Goal: Task Accomplishment & Management: Use online tool/utility

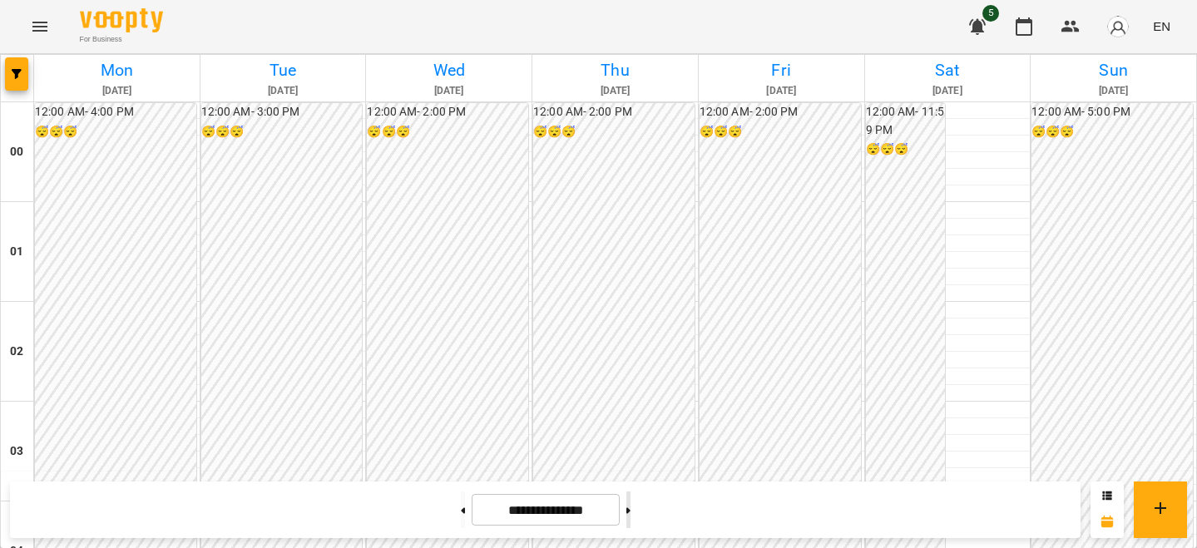
click at [631, 507] on button at bounding box center [629, 510] width 4 height 37
type input "**********"
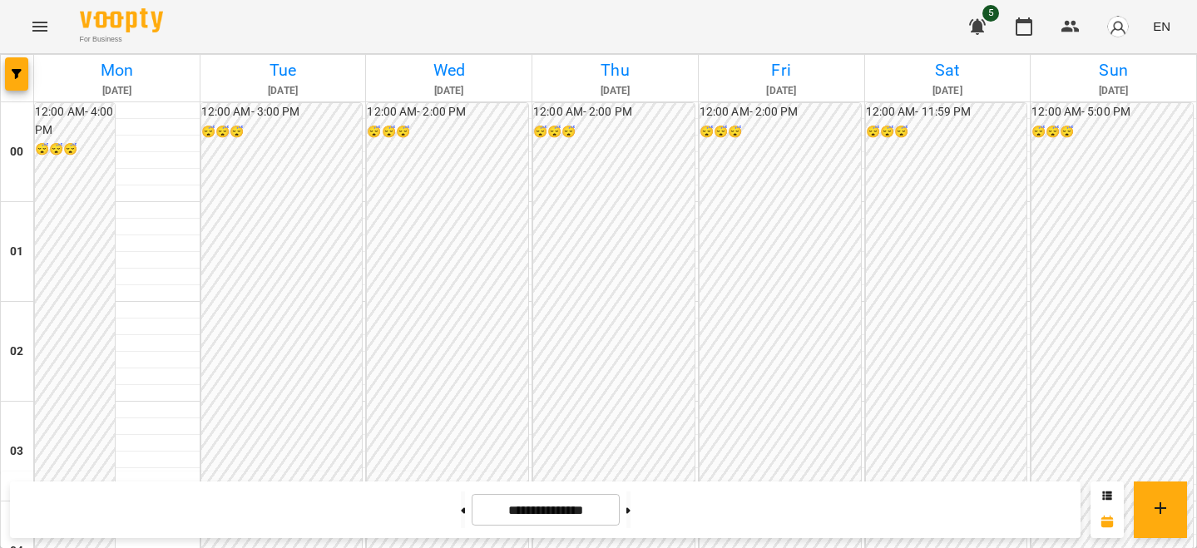
scroll to position [1709, 0]
click at [1124, 31] on img "button" at bounding box center [1118, 26] width 23 height 23
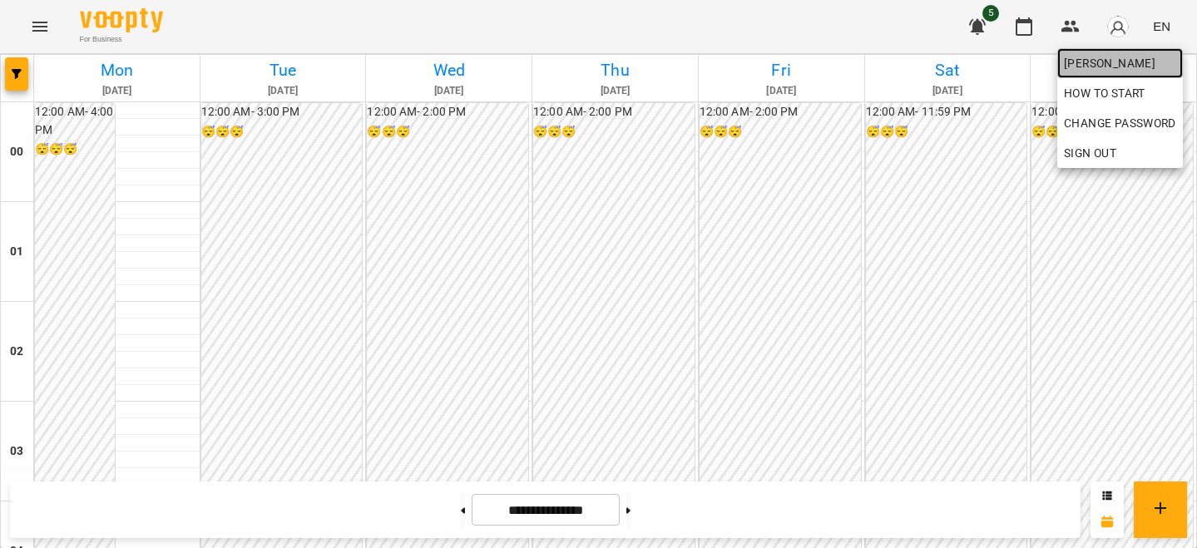
click at [1116, 52] on link "[PERSON_NAME]" at bounding box center [1121, 63] width 126 height 30
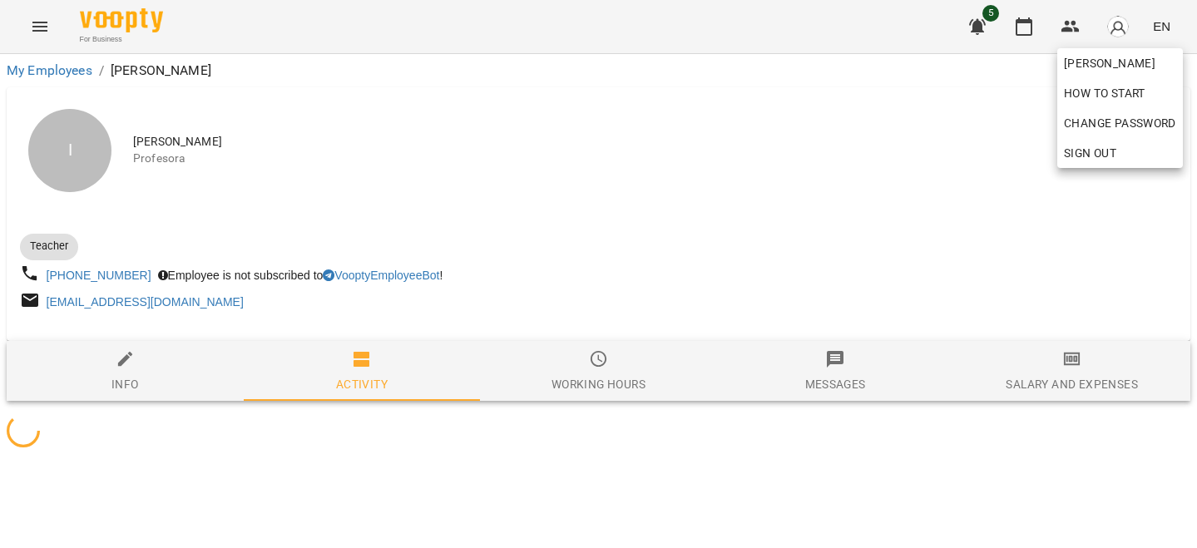
click at [935, 150] on div at bounding box center [598, 274] width 1197 height 548
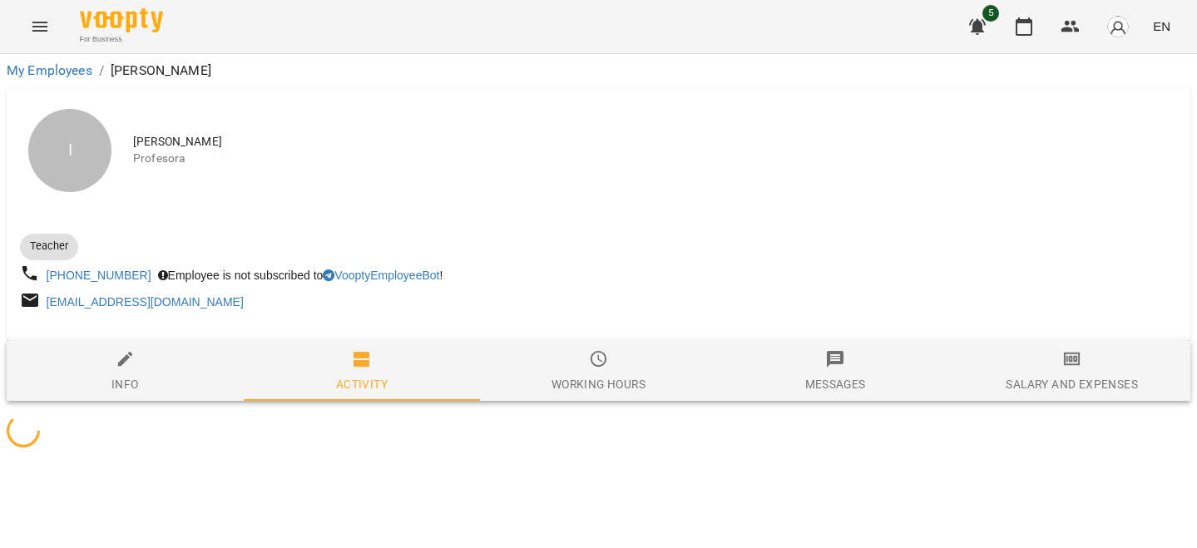
click at [1052, 330] on div at bounding box center [599, 334] width 1184 height 13
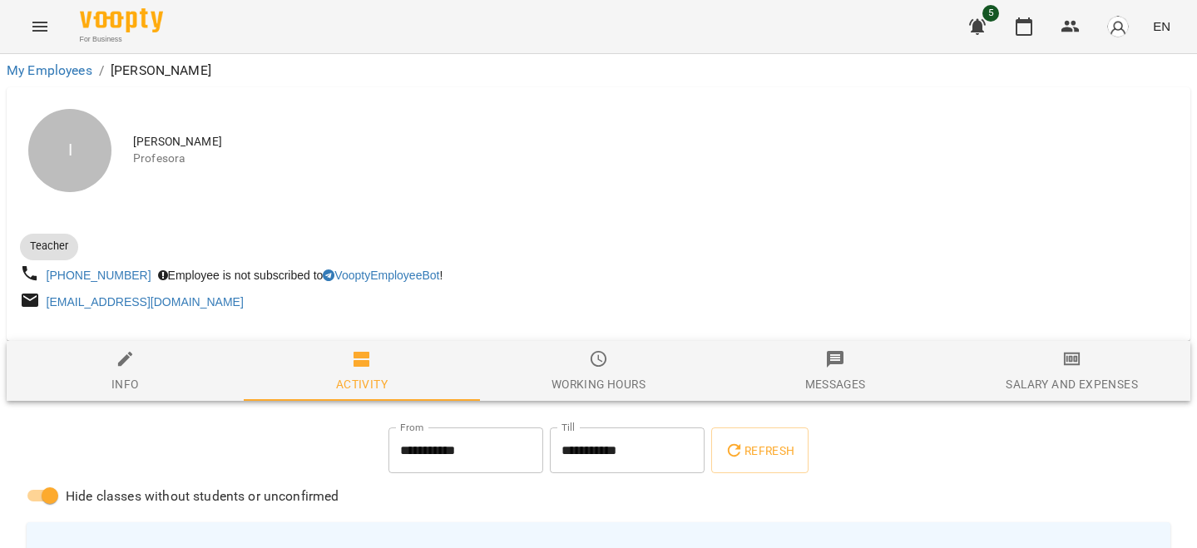
click at [1054, 353] on span "Salary and Expenses" at bounding box center [1072, 372] width 217 height 45
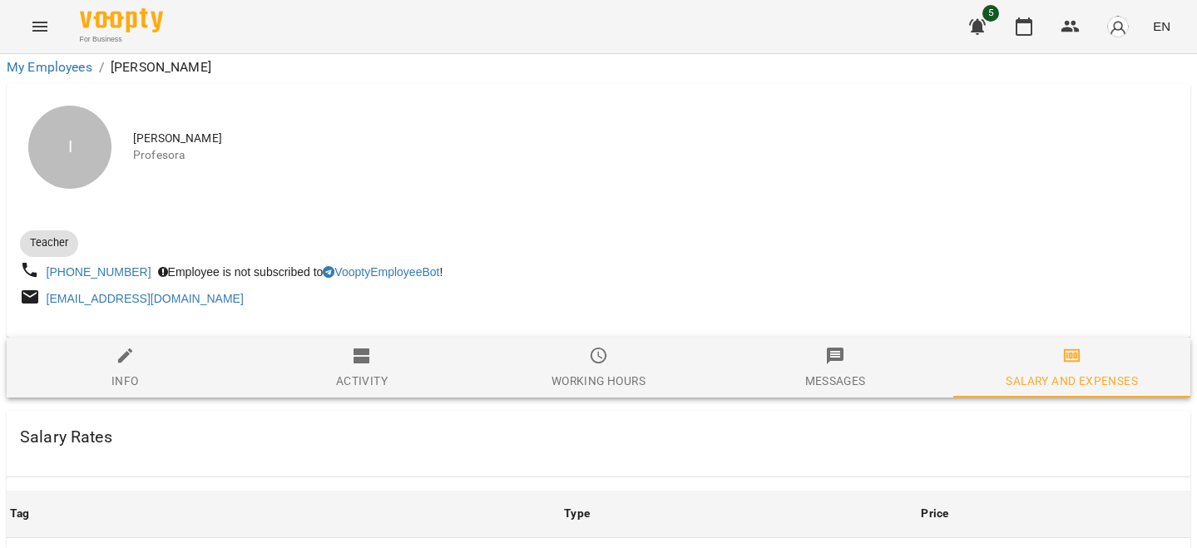
scroll to position [745, 0]
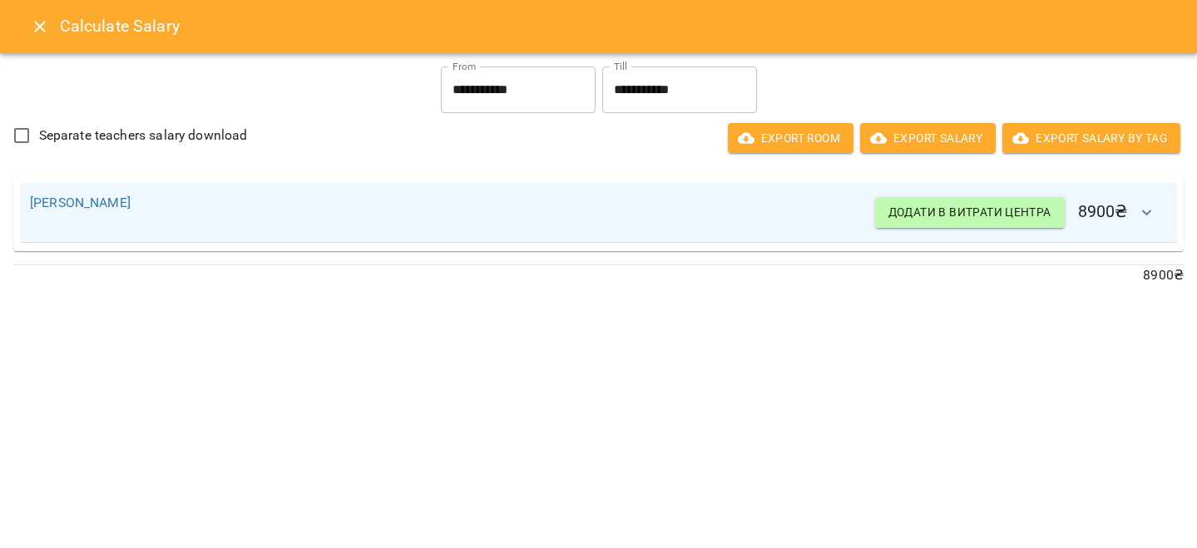
click at [40, 29] on icon "Close" at bounding box center [40, 27] width 20 height 20
